Goal: Task Accomplishment & Management: Manage account settings

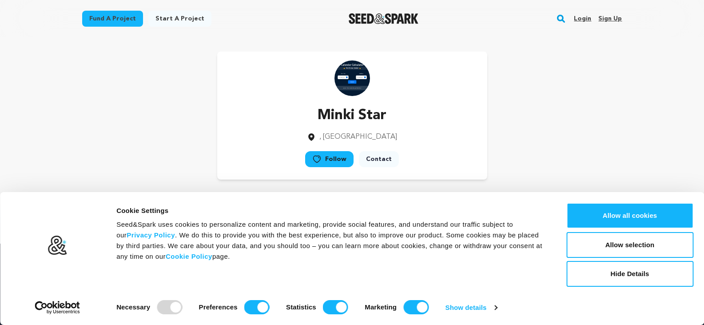
click at [611, 20] on link "Sign up" at bounding box center [611, 19] width 24 height 14
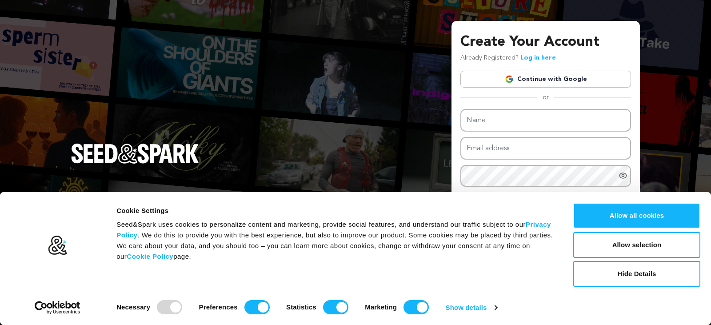
click at [572, 79] on link "Continue with Google" at bounding box center [545, 79] width 171 height 17
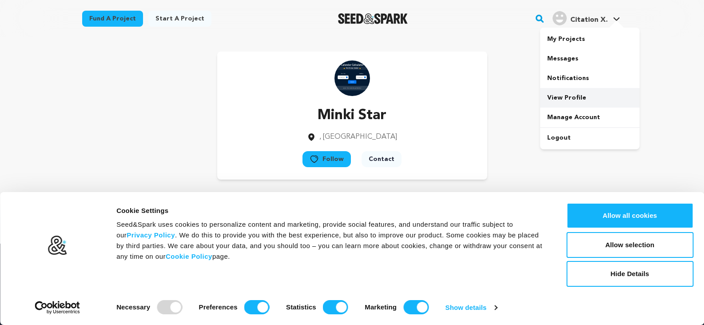
click at [583, 95] on link "View Profile" at bounding box center [590, 98] width 100 height 20
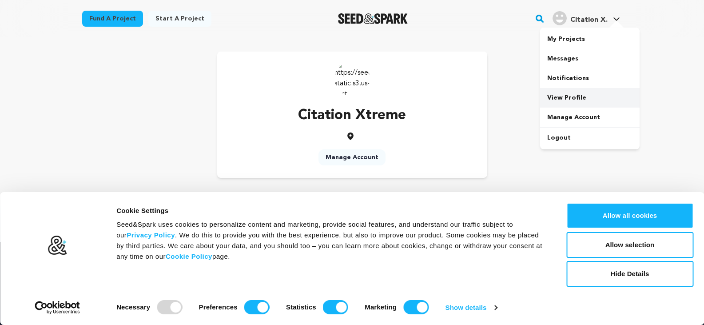
click at [565, 99] on link "View Profile" at bounding box center [590, 98] width 100 height 20
click at [355, 155] on link "Manage Account" at bounding box center [352, 157] width 67 height 16
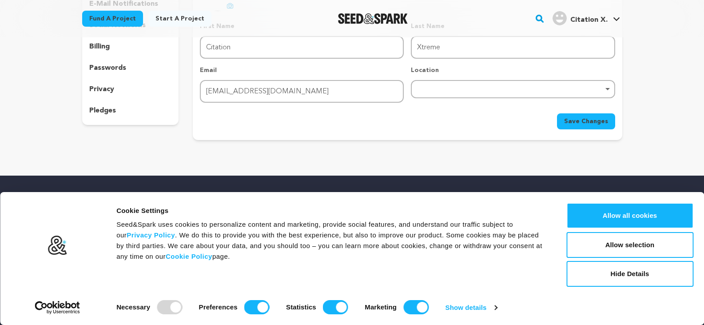
scroll to position [124, 0]
click at [355, 155] on div "Return to Profile Manage Account edit profile e-mail notifications social netwo…" at bounding box center [352, 37] width 569 height 248
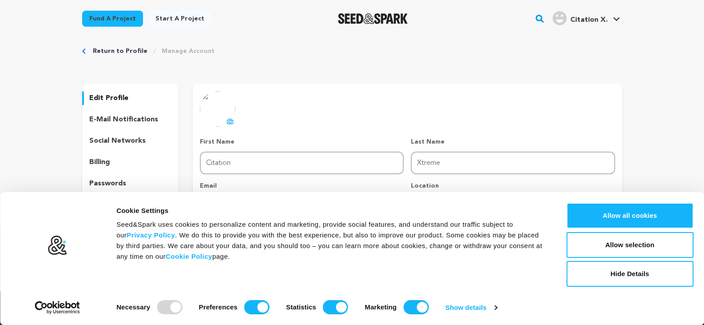
scroll to position [0, 0]
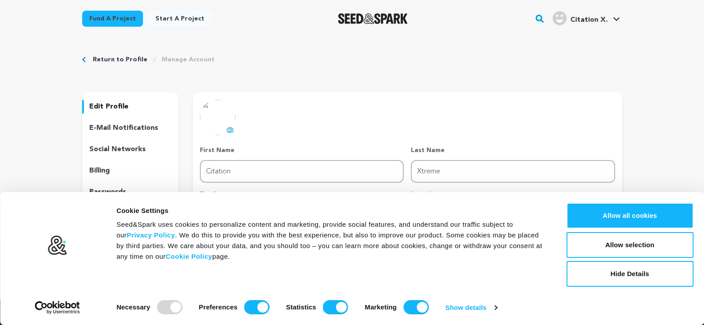
click at [172, 59] on link "Manage Account" at bounding box center [188, 59] width 53 height 9
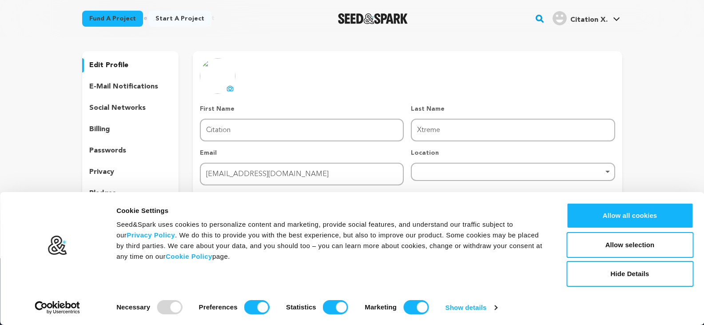
scroll to position [44, 0]
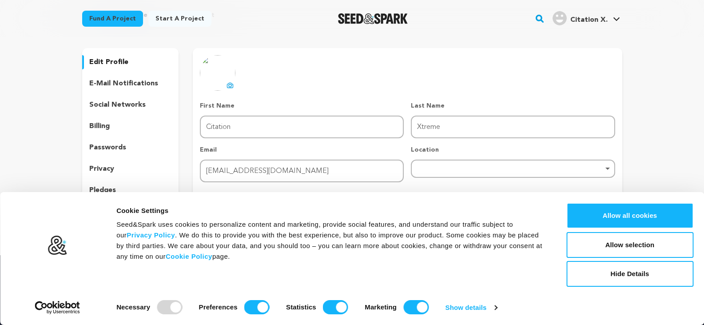
click at [129, 101] on p "social networks" at bounding box center [117, 105] width 56 height 11
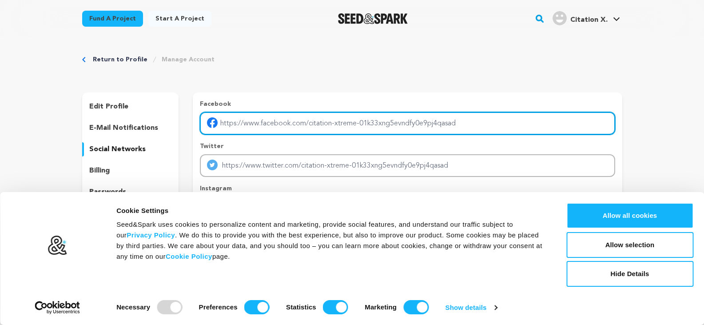
click at [276, 123] on input "Enter facebook profile link" at bounding box center [407, 123] width 415 height 23
paste input "http://www.xtremegulf.com/"
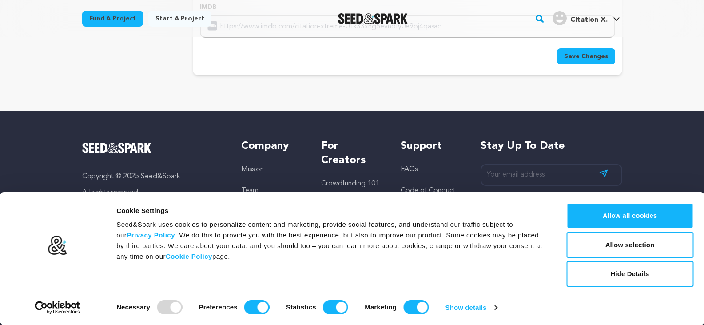
scroll to position [321, 0]
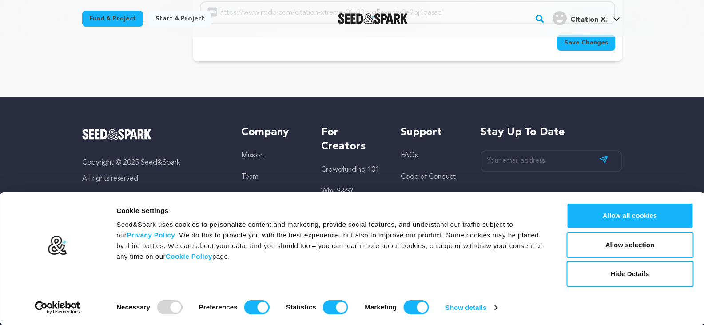
type input "http://www.xtremegulf.com/"
click at [586, 46] on span "Save Changes" at bounding box center [586, 42] width 44 height 9
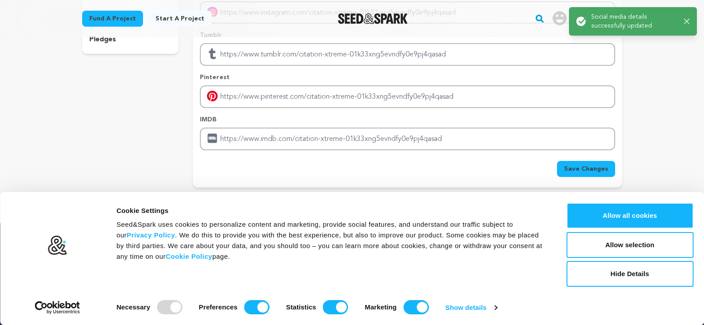
scroll to position [0, 0]
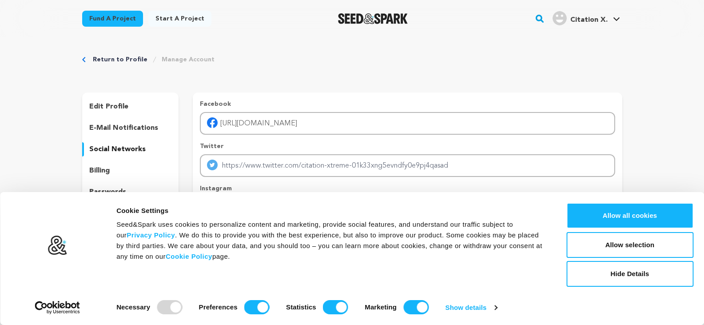
click at [107, 112] on div "edit profile" at bounding box center [130, 107] width 97 height 14
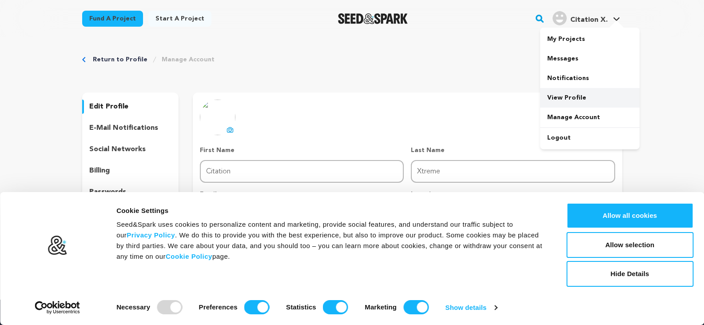
click at [569, 97] on link "View Profile" at bounding box center [590, 98] width 100 height 20
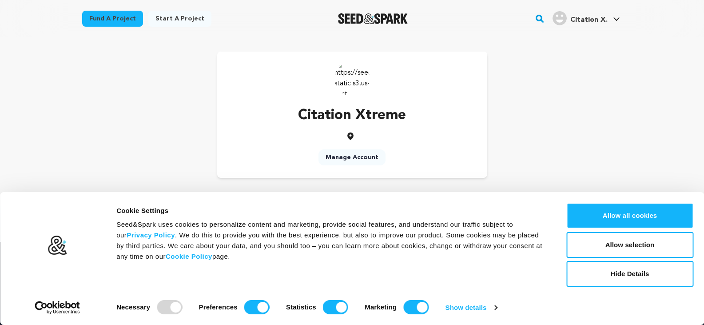
click at [355, 75] on img at bounding box center [353, 78] width 36 height 36
click at [601, 36] on link "My Projects" at bounding box center [590, 39] width 100 height 20
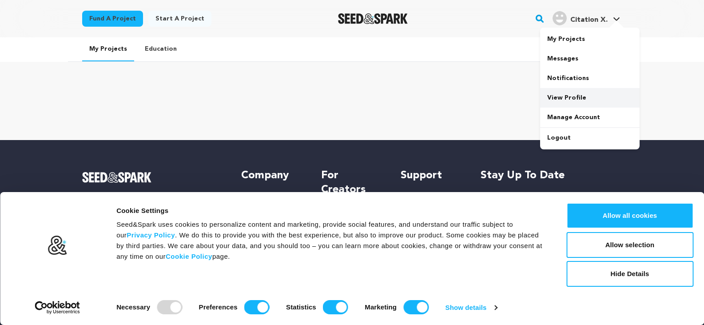
click at [564, 100] on link "View Profile" at bounding box center [590, 98] width 100 height 20
